Goal: Complete application form: Complete application form

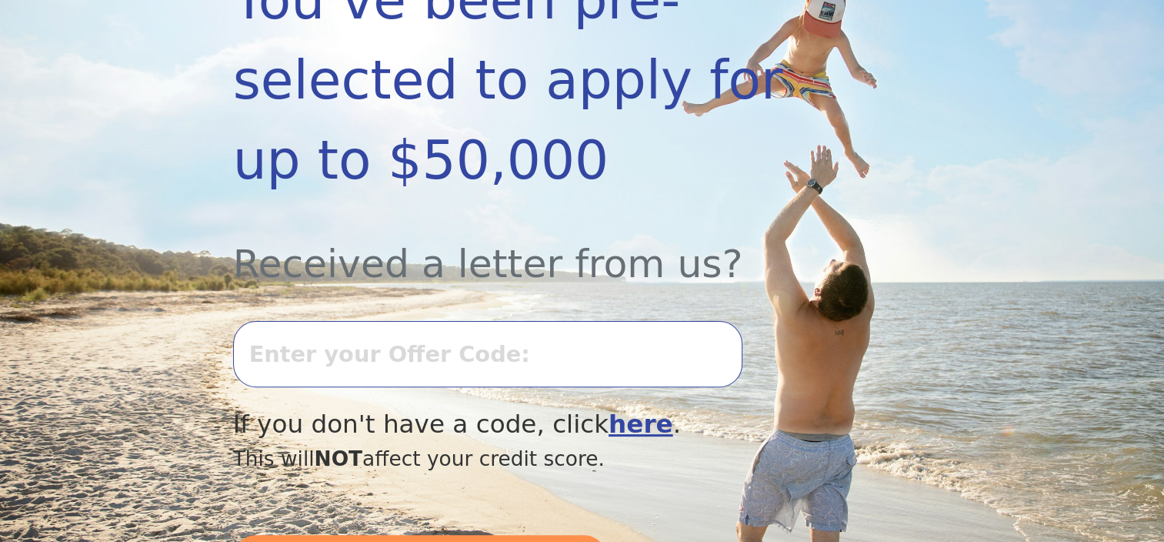
scroll to position [385, 0]
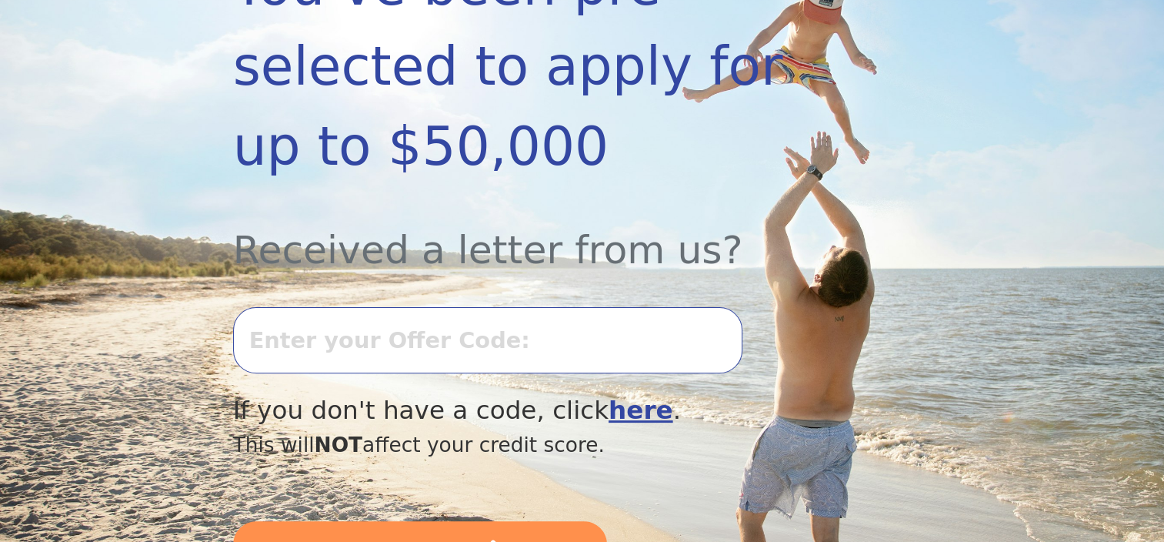
click at [511, 307] on input "text" at bounding box center [487, 340] width 509 height 66
click at [534, 307] on input "text" at bounding box center [487, 340] width 509 height 66
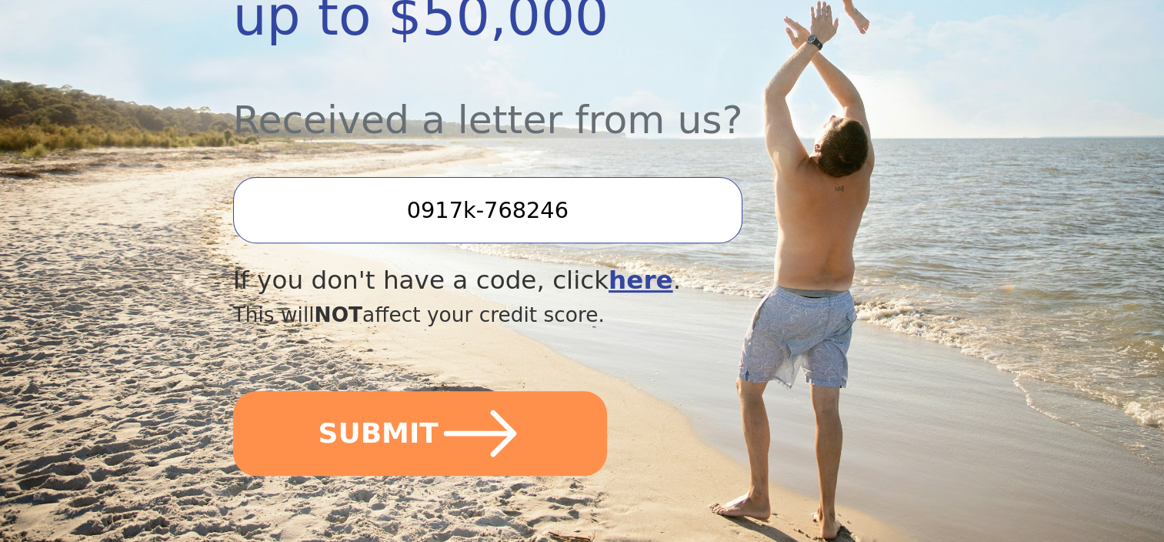
scroll to position [539, 0]
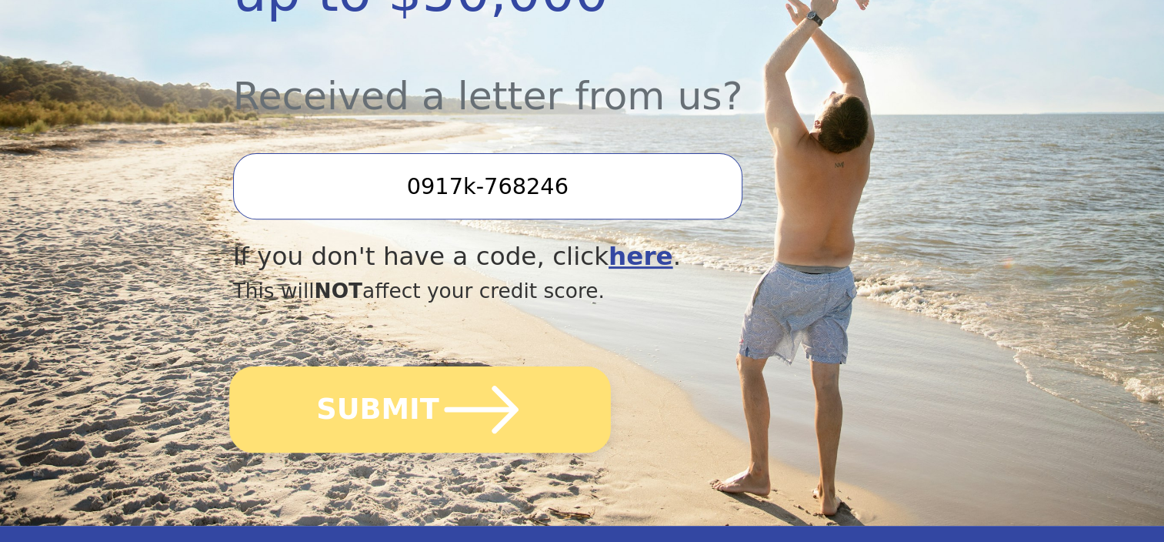
type input "0917k-768246"
click at [517, 382] on button "SUBMIT" at bounding box center [420, 409] width 382 height 86
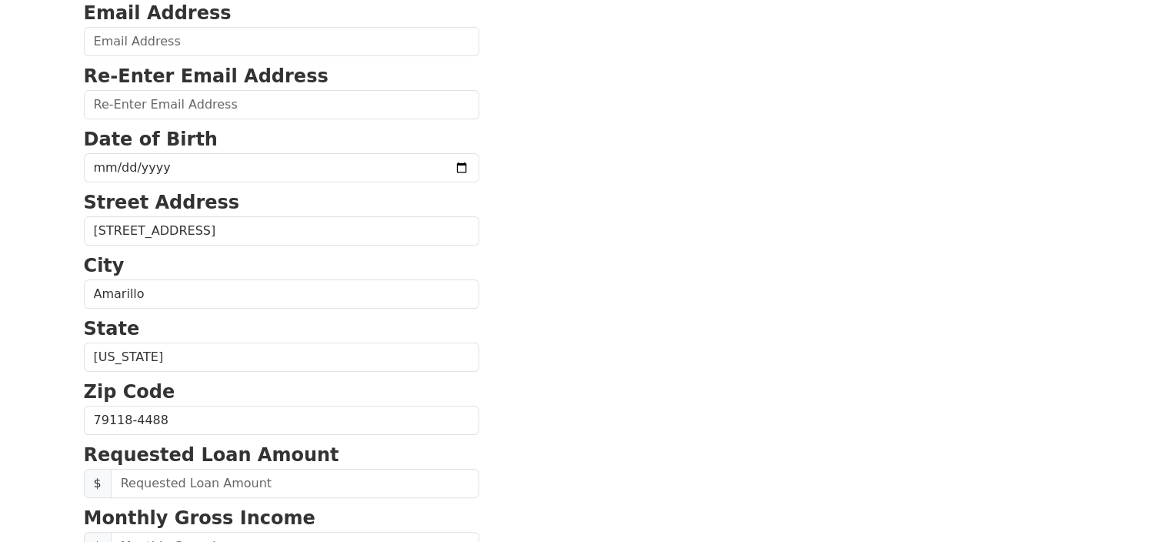
scroll to position [308, 0]
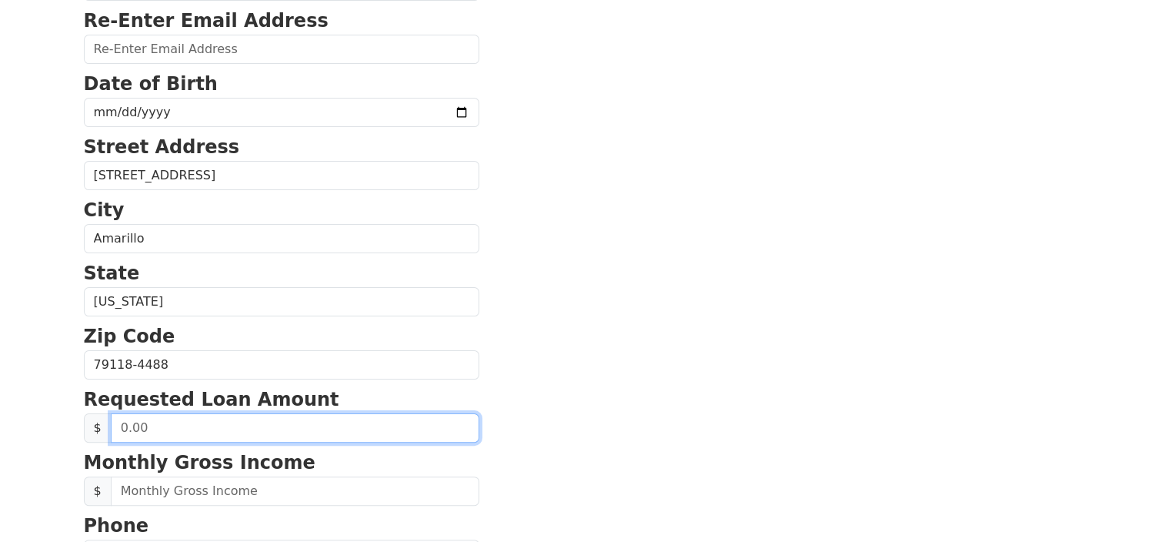
click at [335, 428] on input "text" at bounding box center [295, 427] width 369 height 29
click at [179, 419] on input "30,000.00" at bounding box center [295, 427] width 369 height 29
click at [205, 424] on input "40,000,000.00" at bounding box center [295, 427] width 369 height 29
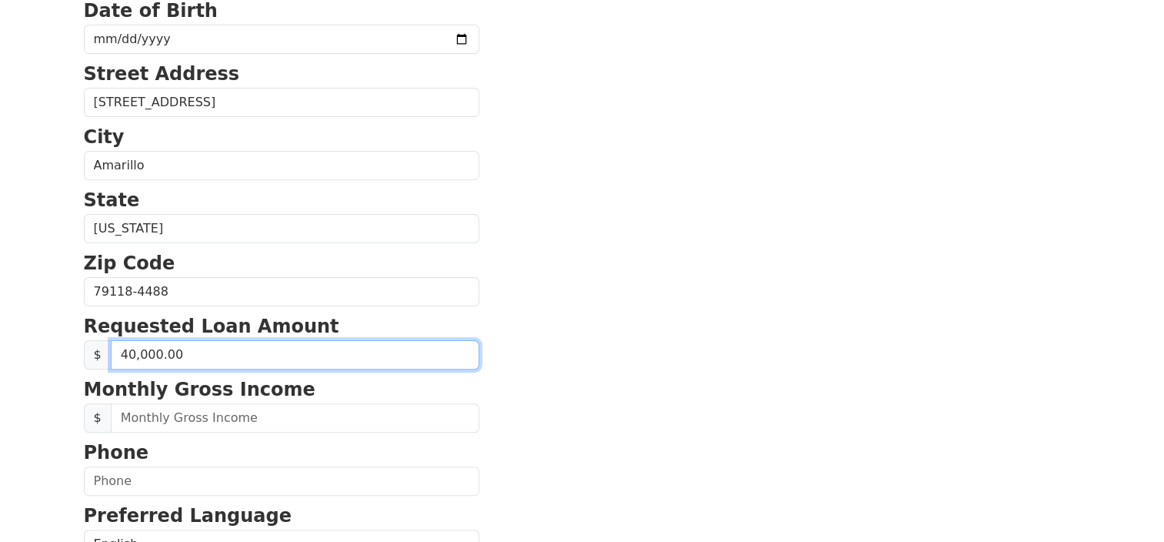
scroll to position [385, 0]
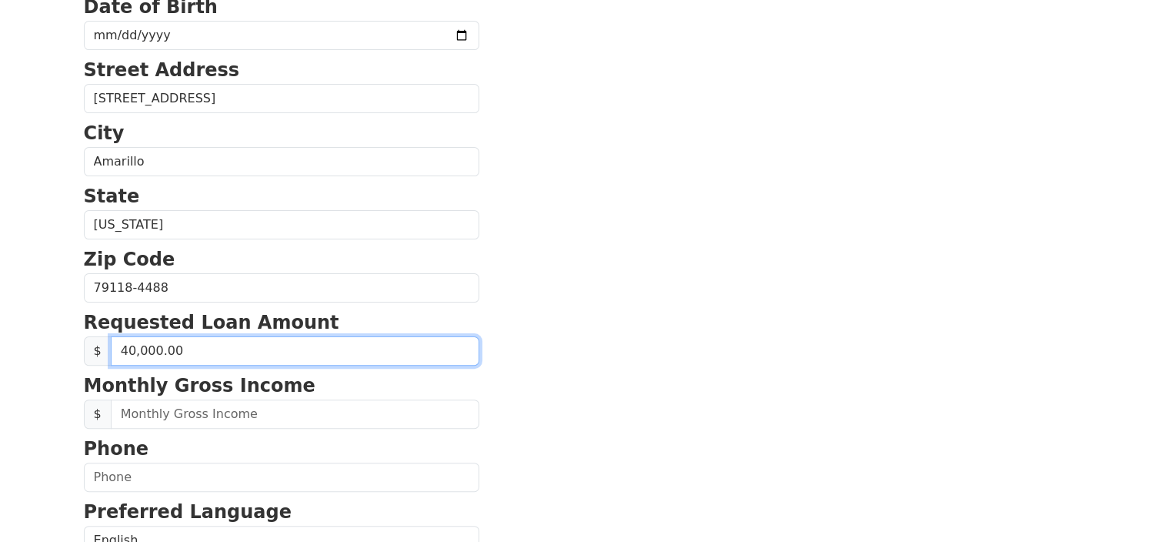
click at [206, 349] on input "40,000.00" at bounding box center [295, 350] width 369 height 29
click at [207, 350] on input "40,000.00" at bounding box center [295, 350] width 369 height 29
click at [212, 346] on input "40,000.00" at bounding box center [295, 350] width 369 height 29
click at [212, 349] on input "40,000.00" at bounding box center [295, 350] width 369 height 29
click at [123, 345] on input "40,000.00" at bounding box center [295, 350] width 369 height 29
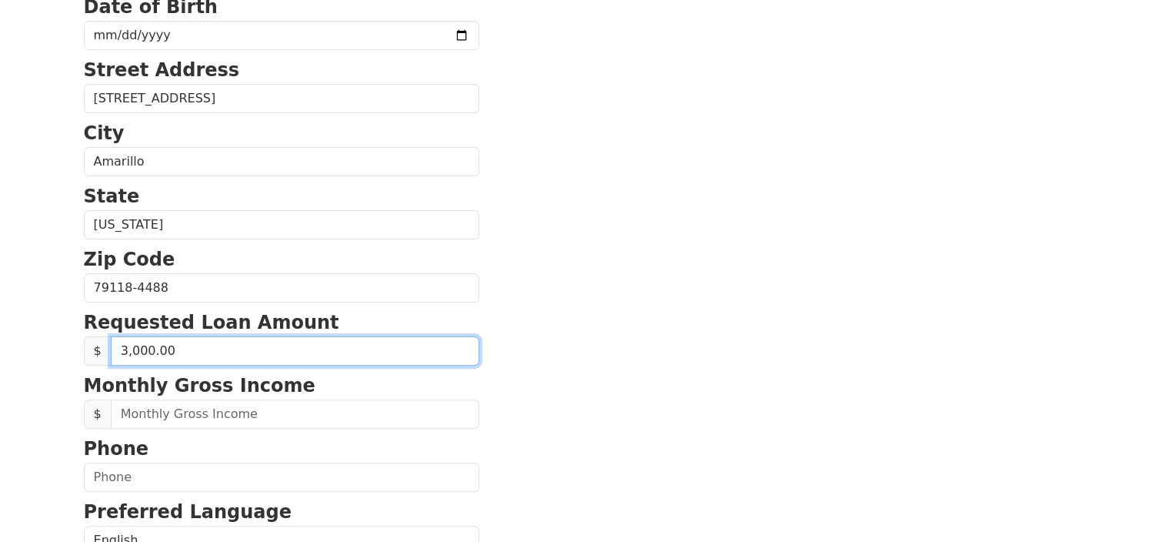
type input "30,000.00"
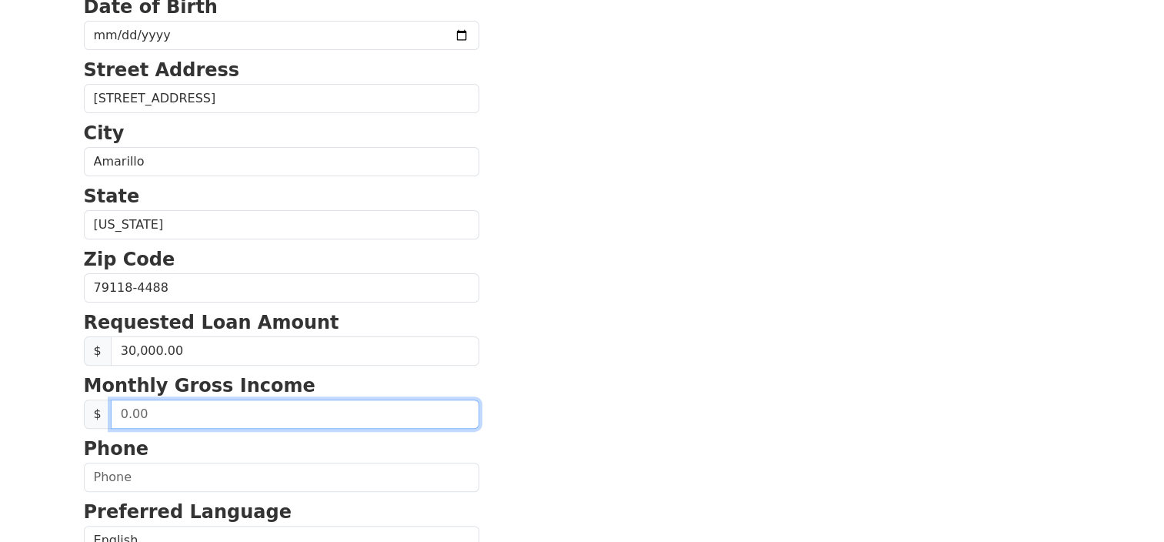
click at [288, 409] on input "text" at bounding box center [295, 413] width 369 height 29
click at [194, 409] on input "55,000.00" at bounding box center [295, 413] width 369 height 29
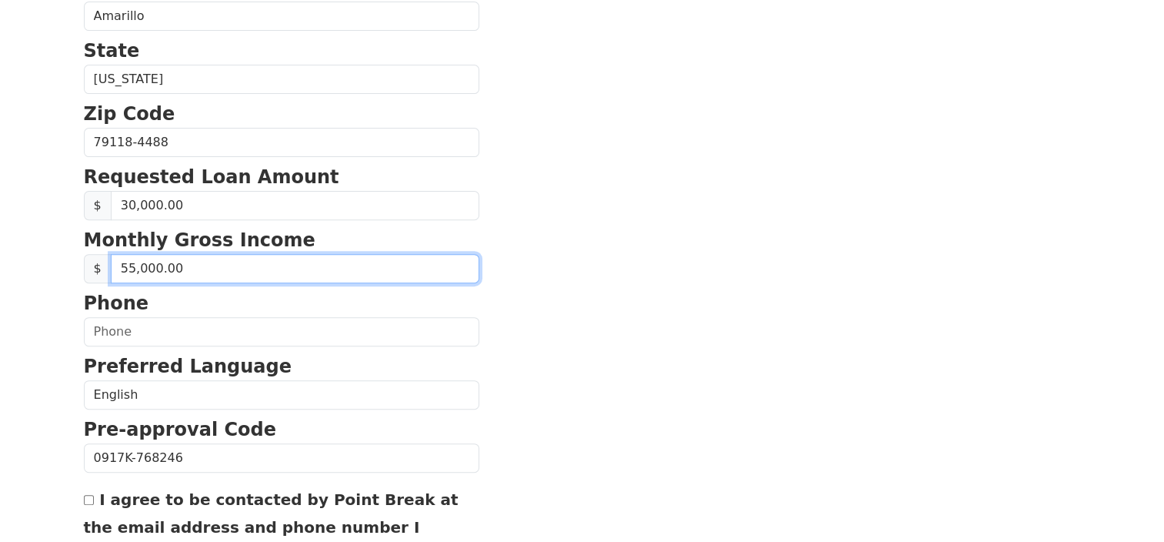
scroll to position [539, 0]
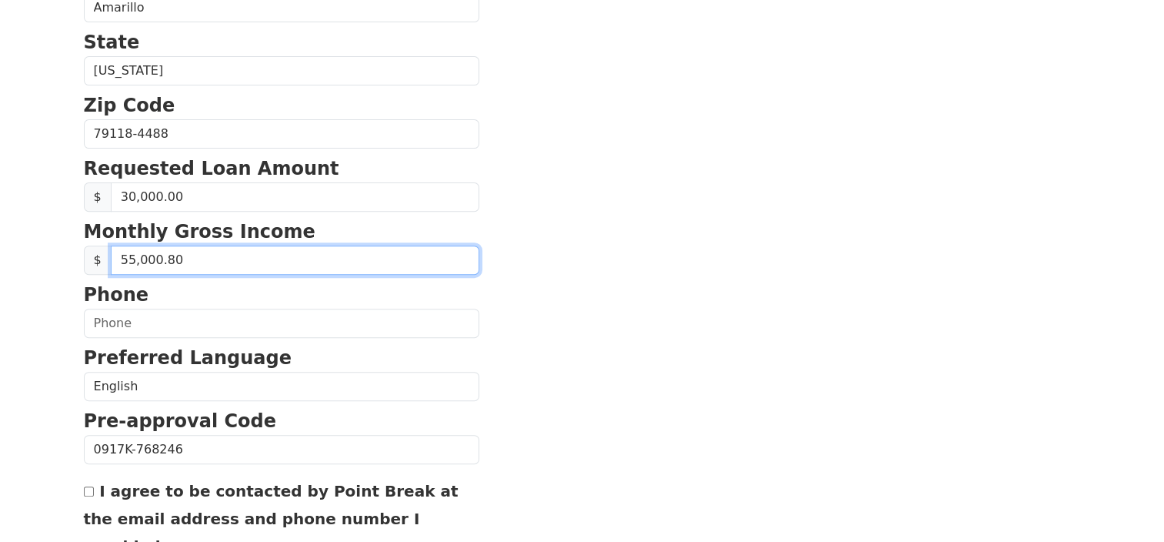
click at [219, 255] on input "55,000.80" at bounding box center [295, 259] width 369 height 29
type input "55,000.00"
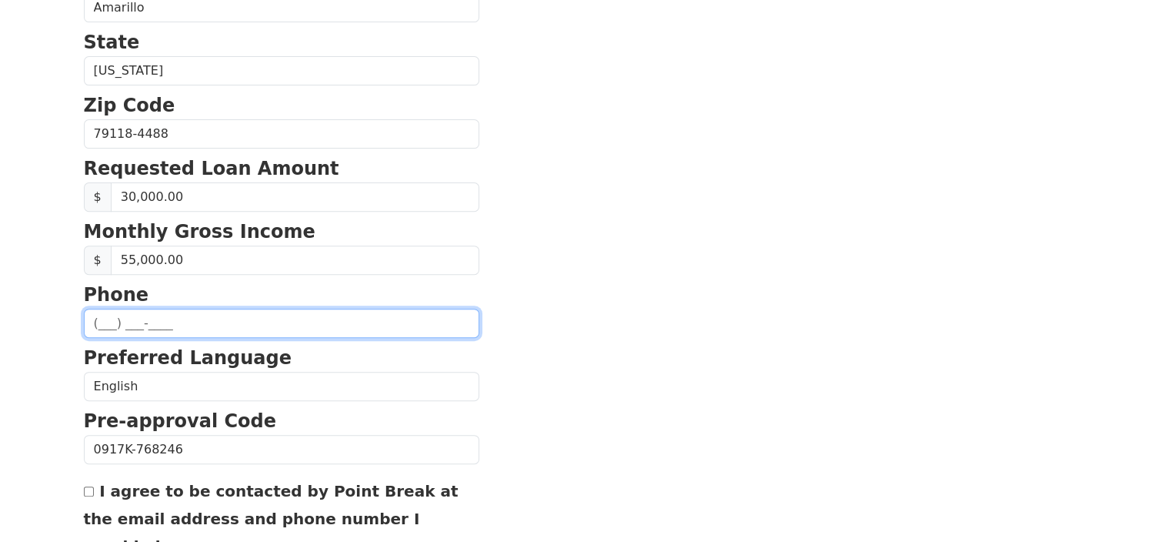
click at [148, 319] on input "text" at bounding box center [281, 323] width 395 height 29
type input "[PHONE_NUMBER]"
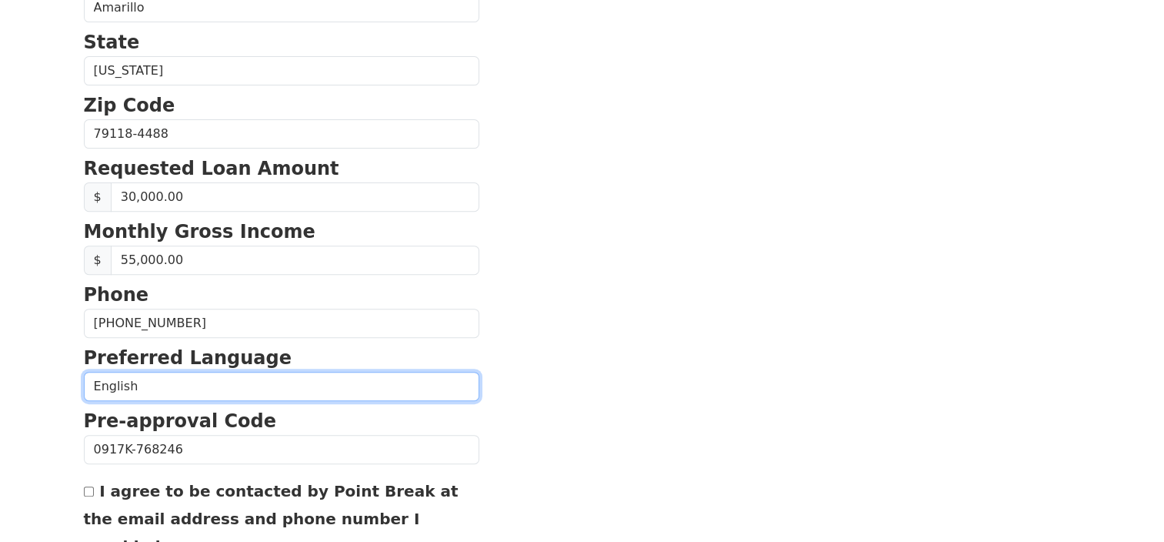
click at [375, 381] on select "English Spanish" at bounding box center [281, 386] width 395 height 29
click at [84, 372] on select "English Spanish" at bounding box center [281, 386] width 395 height 29
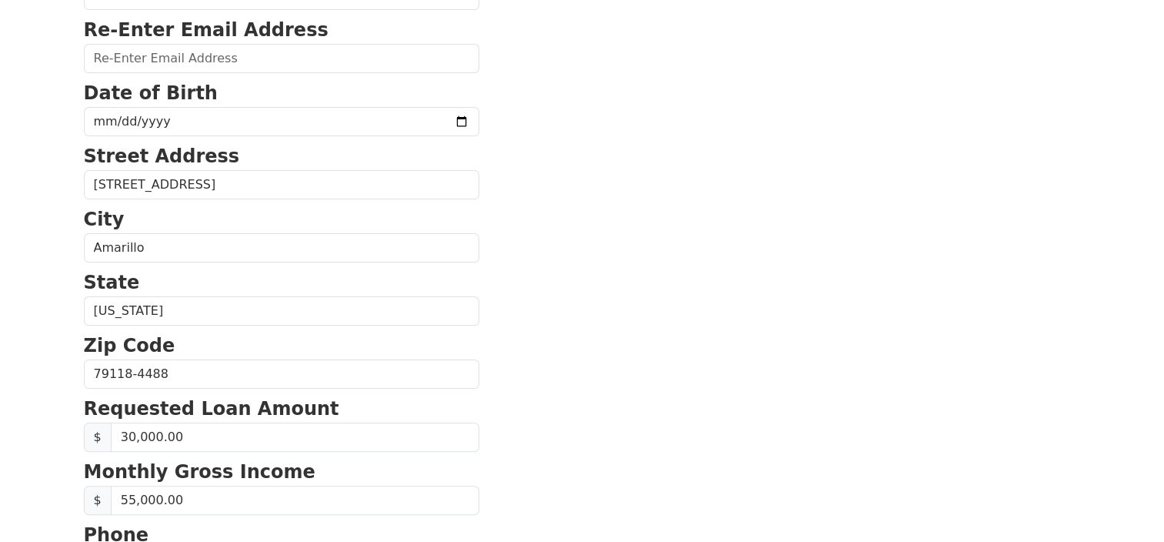
scroll to position [293, 0]
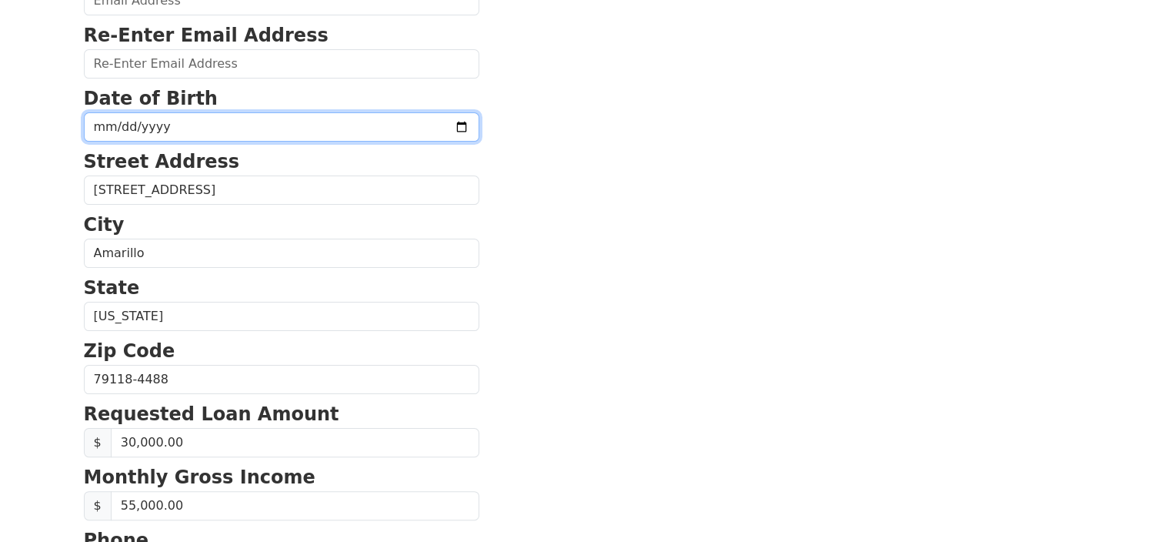
click at [102, 128] on input "date" at bounding box center [281, 126] width 395 height 29
type input "[DATE]"
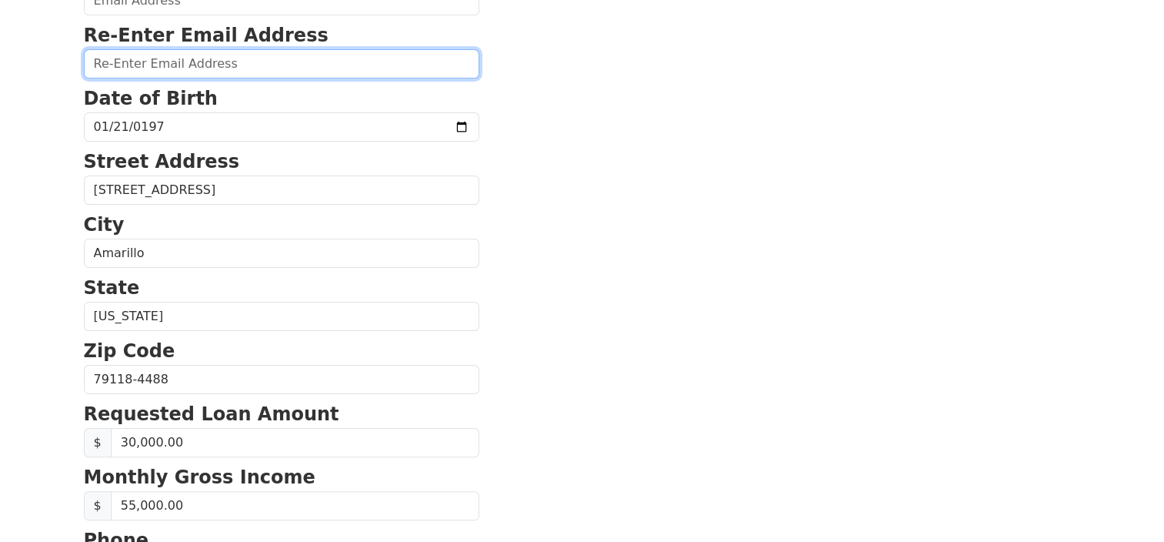
click at [150, 65] on input "email" at bounding box center [281, 63] width 395 height 29
type input "[EMAIL_ADDRESS][DOMAIN_NAME]"
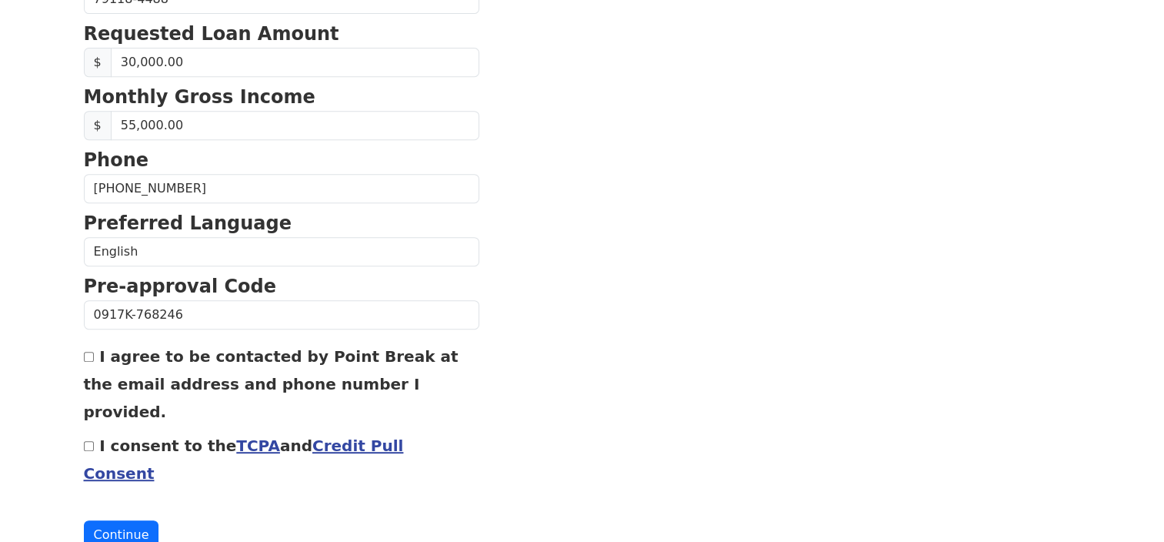
scroll to position [678, 0]
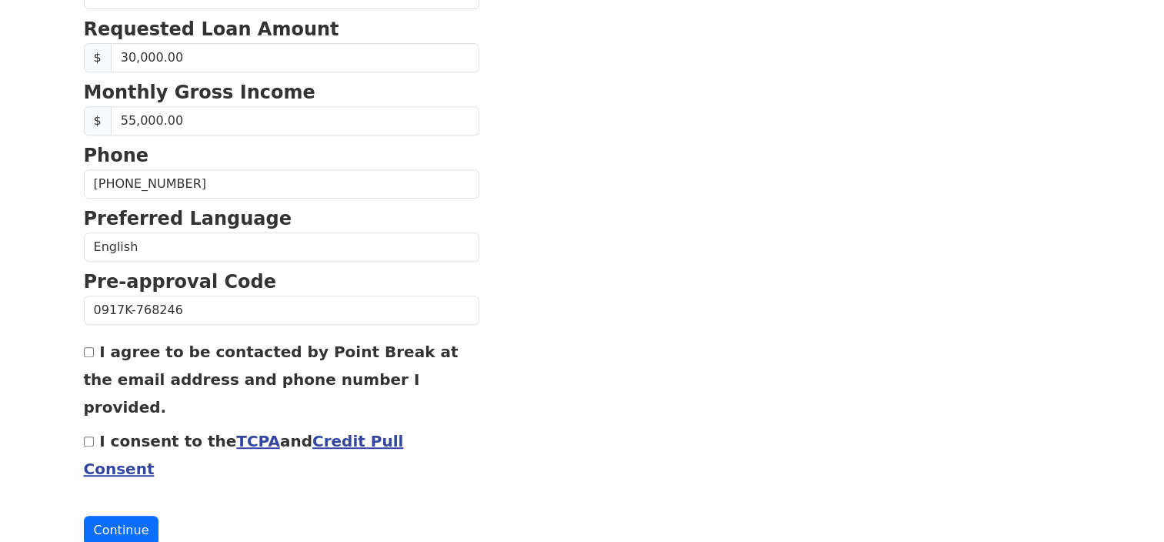
click at [89, 349] on input "I agree to be contacted by Point Break at the email address and phone number I …" at bounding box center [89, 352] width 10 height 10
checkbox input "true"
